Goal: Navigation & Orientation: Understand site structure

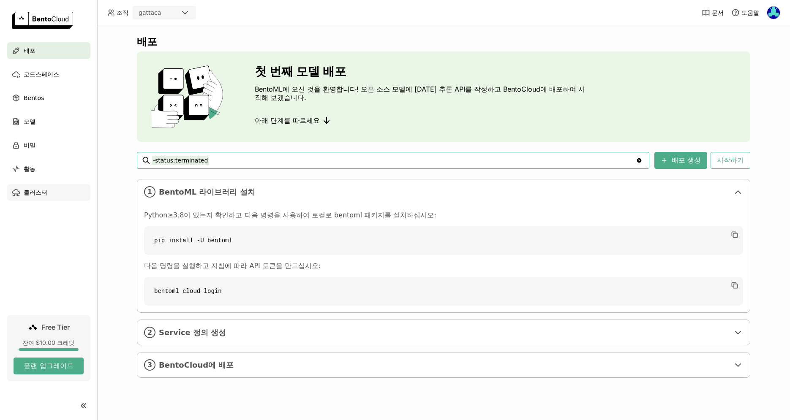
click at [55, 197] on div "클러스터" at bounding box center [49, 192] width 84 height 17
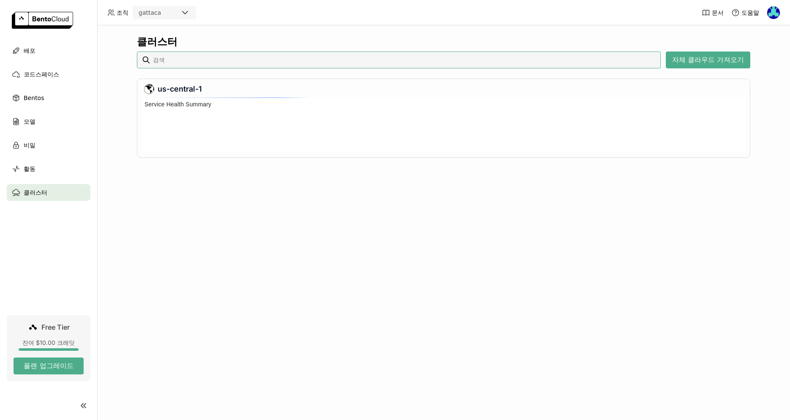
scroll to position [55, 605]
click at [699, 55] on button "자체 클라우드 가져오기" at bounding box center [708, 60] width 84 height 17
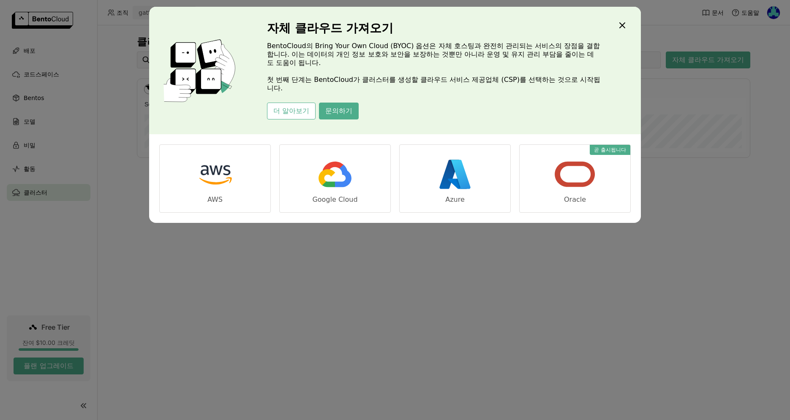
click at [628, 25] on div "자체 클라우드 가져오기 BentoCloud의 Bring Your Own Cloud (BYOC) 옵션은 자체 호스팅과 완전히 관리되는 서비스의 …" at bounding box center [395, 71] width 492 height 128
click at [621, 27] on icon "Close" at bounding box center [622, 25] width 10 height 10
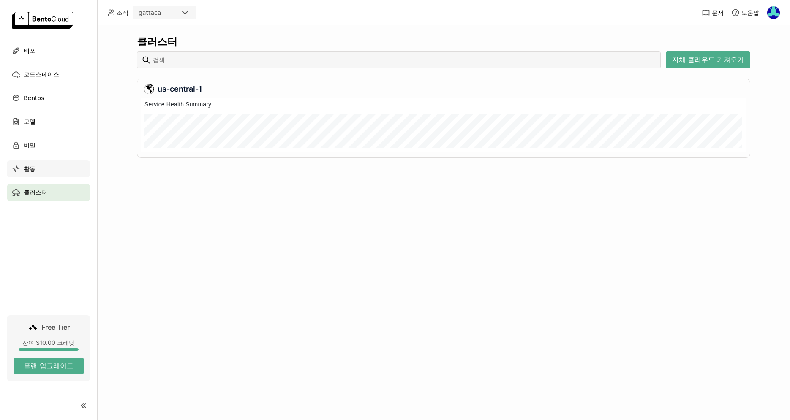
click at [44, 173] on div "활동" at bounding box center [49, 169] width 84 height 17
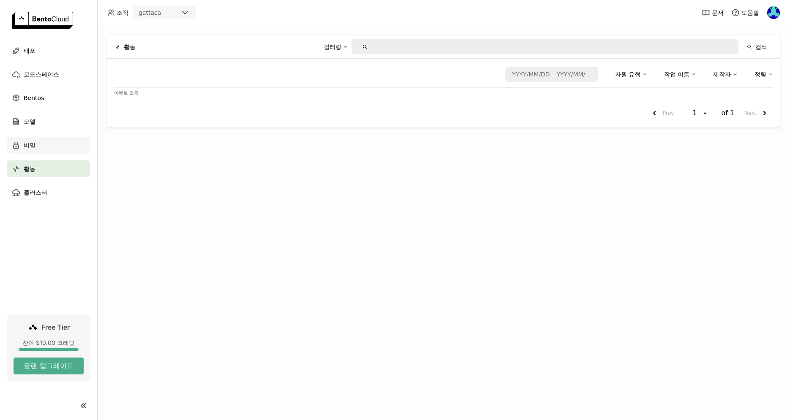
click at [43, 151] on div "비밀" at bounding box center [49, 145] width 84 height 17
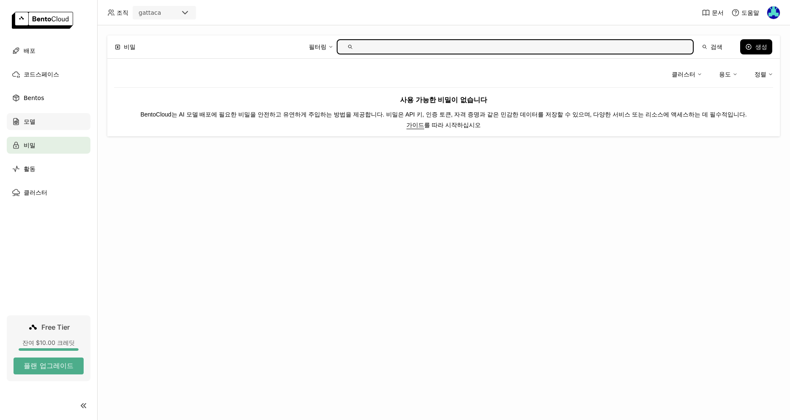
click at [36, 122] on div "모델" at bounding box center [49, 121] width 84 height 17
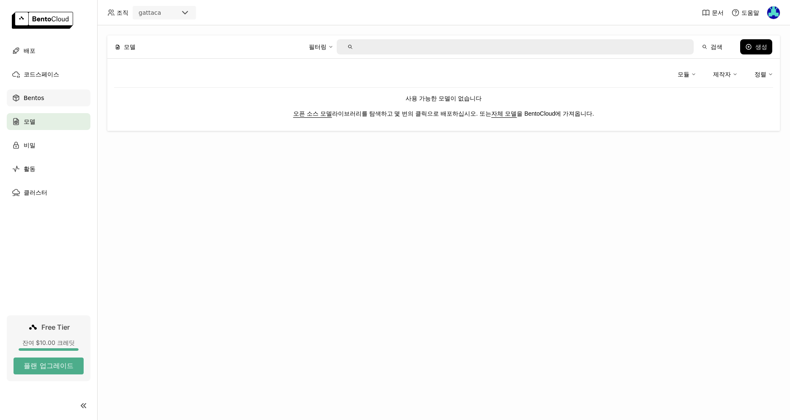
click at [46, 105] on div "Bentos" at bounding box center [49, 98] width 84 height 17
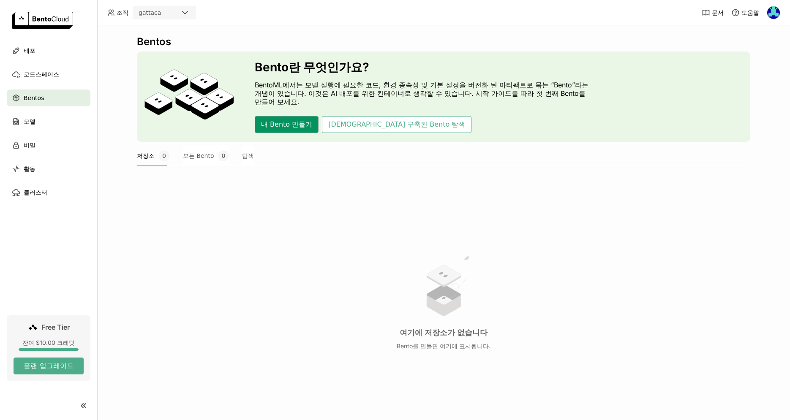
click at [290, 120] on button "내 Bento 만들기" at bounding box center [287, 124] width 64 height 17
click at [39, 82] on div "코드스페이스" at bounding box center [49, 74] width 84 height 17
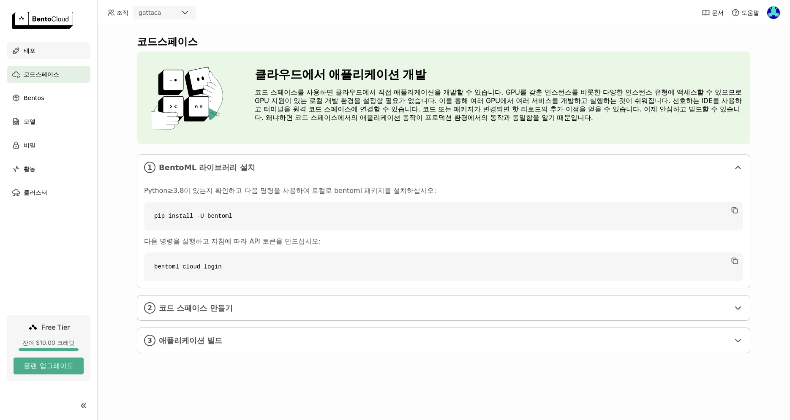
click at [48, 56] on div "배포" at bounding box center [49, 50] width 84 height 17
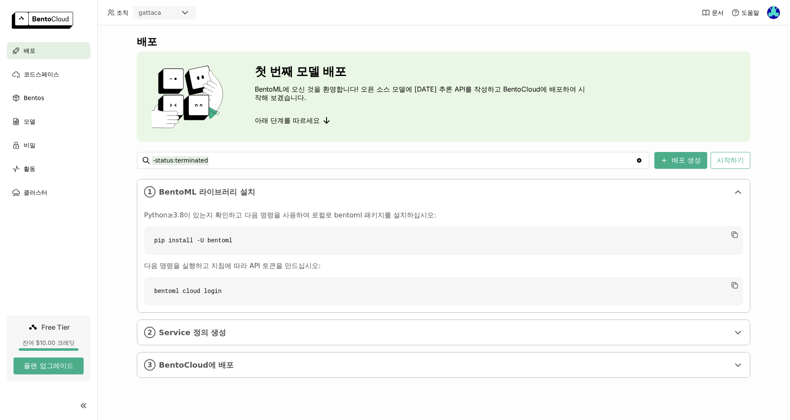
click at [110, 184] on div "배포 첫 번째 모델 배포 BentoML에 오신 것을 환영합니다! 오픈 소스 모델에 [DATE] 추론 API를 작성하고 BentoCloud에 배…" at bounding box center [443, 222] width 693 height 395
click at [162, 11] on input "Selected gattaca." at bounding box center [162, 13] width 1 height 8
click at [245, 20] on header "조직 gattaca 문서 도움말" at bounding box center [395, 12] width 790 height 25
